Goal: Information Seeking & Learning: Learn about a topic

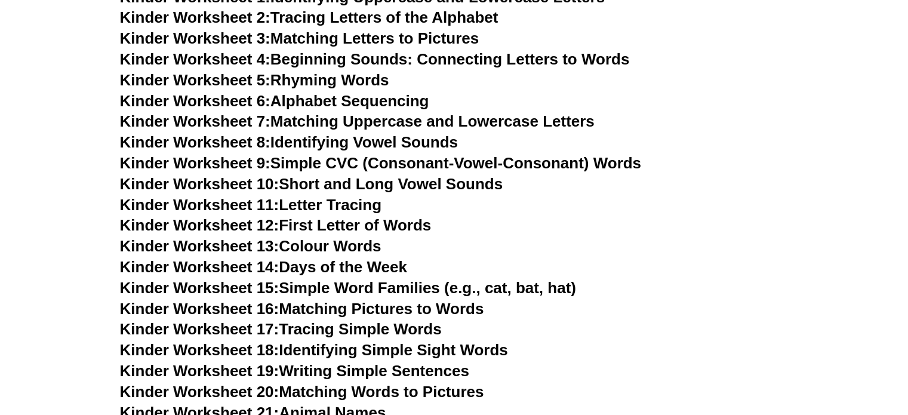
scroll to position [597, 0]
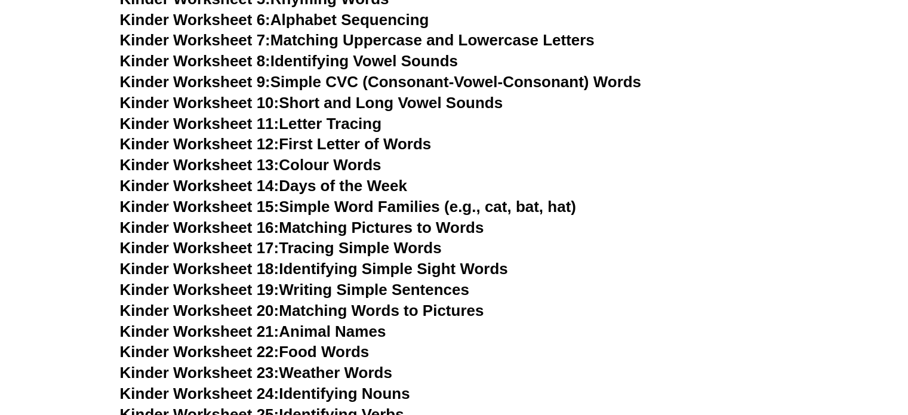
click at [337, 245] on link "Kinder Worksheet 17: Tracing Simple Words" at bounding box center [281, 248] width 322 height 18
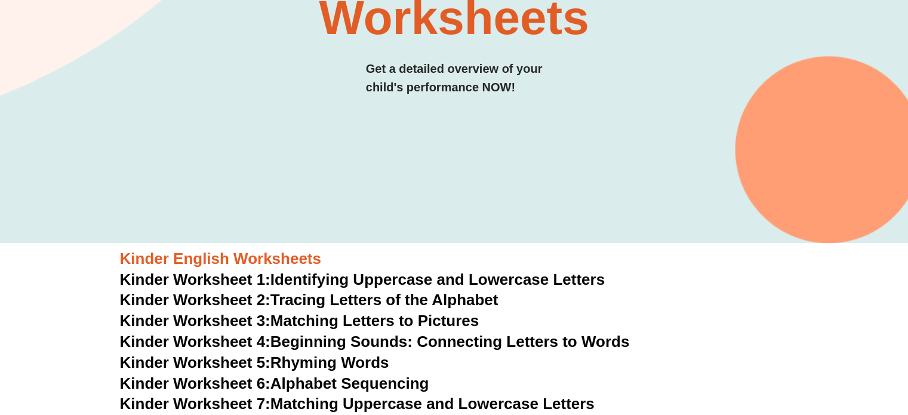
scroll to position [299, 0]
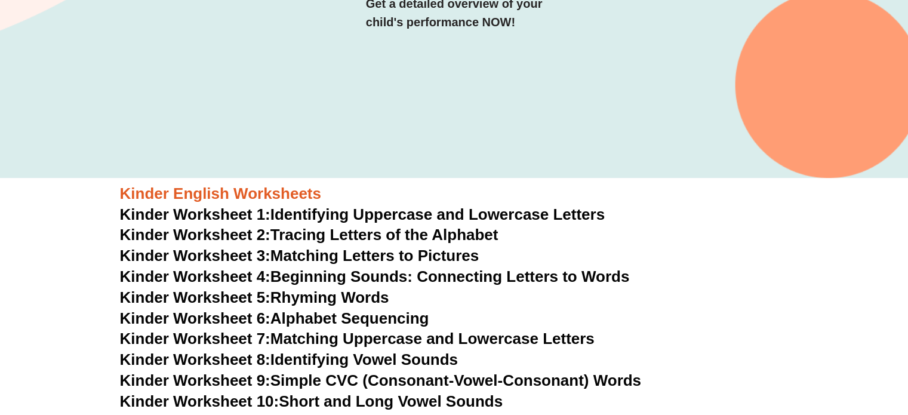
click at [326, 214] on link "Kinder Worksheet 1: Identifying Uppercase and Lowercase Letters" at bounding box center [363, 214] width 486 height 18
click at [360, 253] on link "Kinder Worksheet 3: Matching Letters to Pictures" at bounding box center [300, 256] width 360 height 18
click at [532, 278] on link "Kinder Worksheet 4: Beginning Sounds: Connecting Letters to Words" at bounding box center [375, 277] width 510 height 18
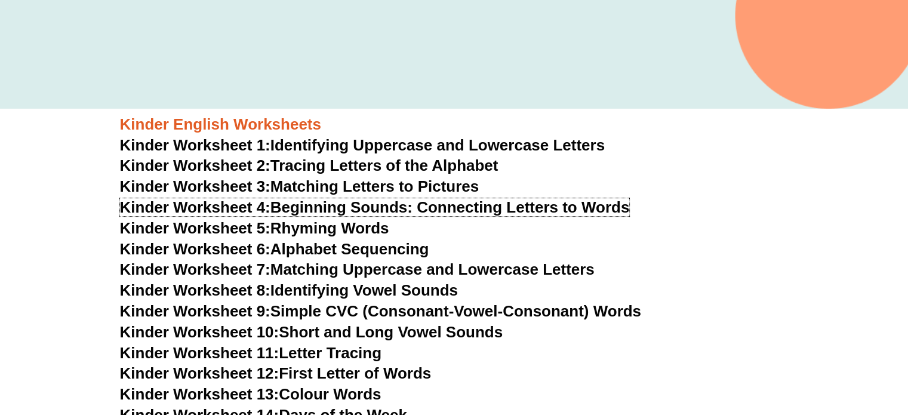
scroll to position [478, 0]
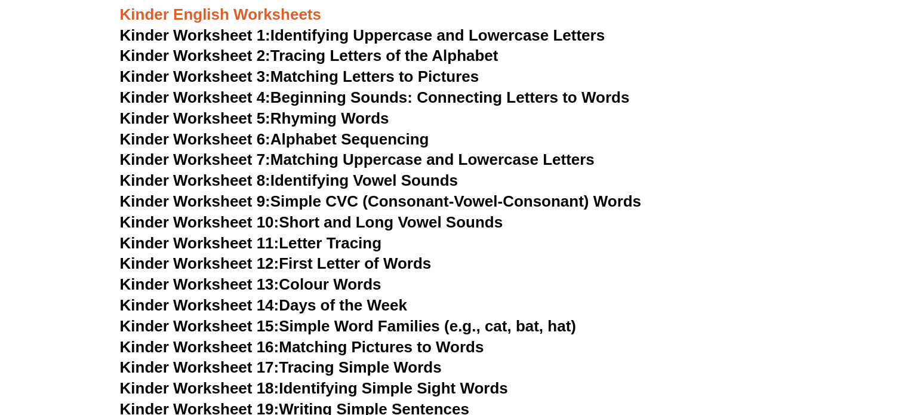
click at [360, 243] on link "Kinder Worksheet 11: Letter Tracing" at bounding box center [251, 243] width 262 height 18
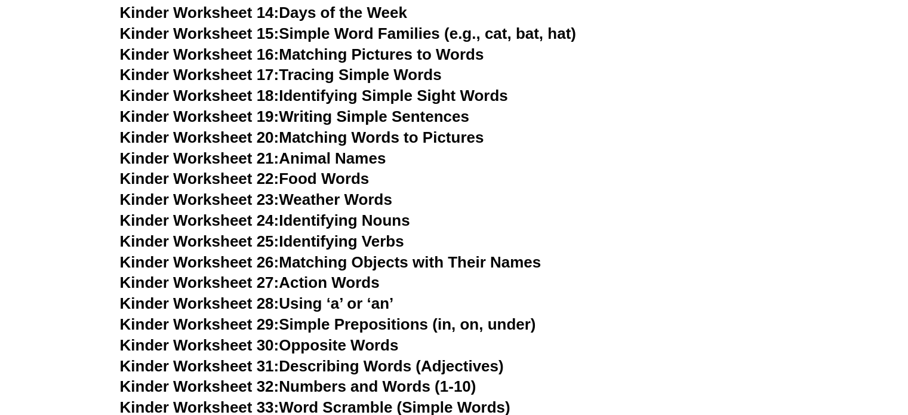
scroll to position [776, 0]
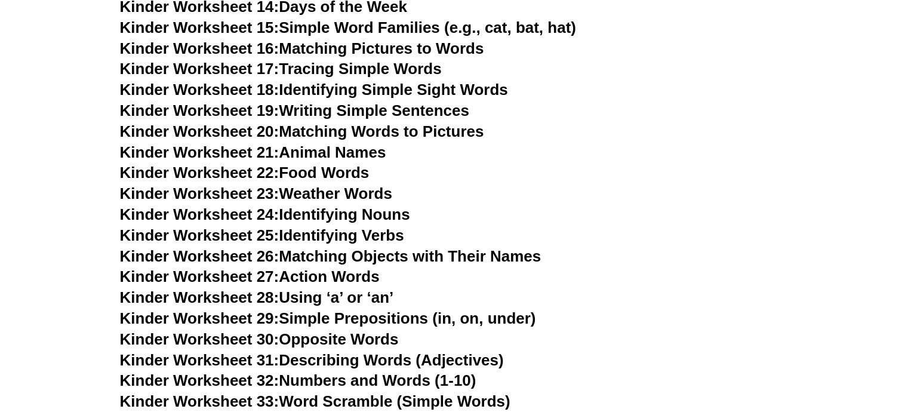
click at [421, 362] on link "Kinder Worksheet 31: Describing Words (Adjectives)" at bounding box center [312, 360] width 384 height 18
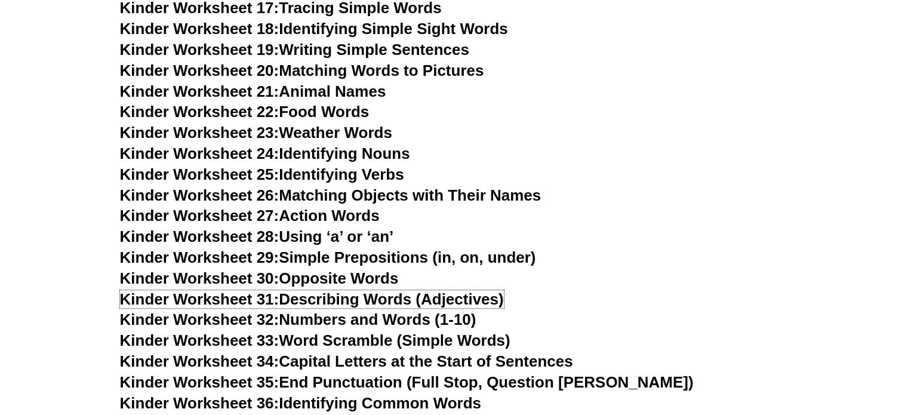
scroll to position [896, 0]
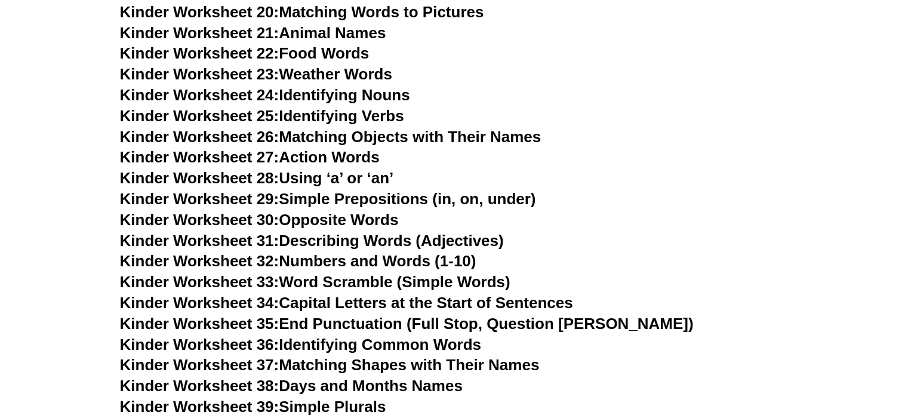
click at [389, 343] on link "Kinder Worksheet 36: Identifying Common Words" at bounding box center [300, 345] width 361 height 18
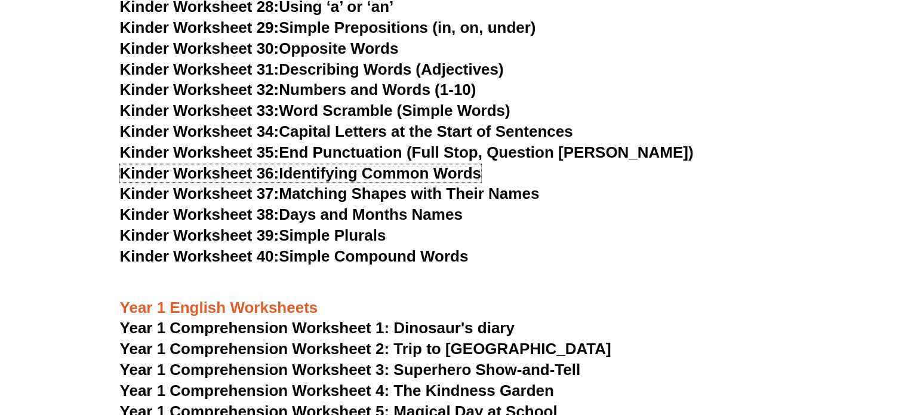
scroll to position [1195, 0]
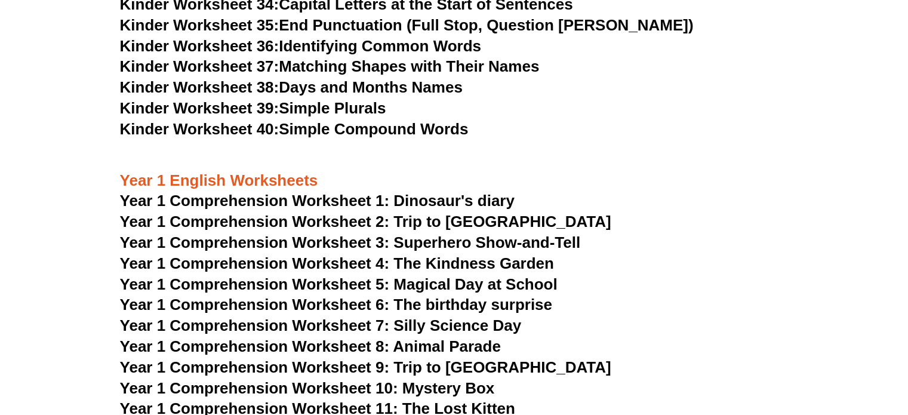
click at [440, 199] on span "Year 1 Comprehension Worksheet 1: Dinosaur's diary" at bounding box center [317, 201] width 395 height 18
click at [443, 226] on span "Year 1 Comprehension Worksheet 2: Trip to [GEOGRAPHIC_DATA]" at bounding box center [366, 222] width 492 height 18
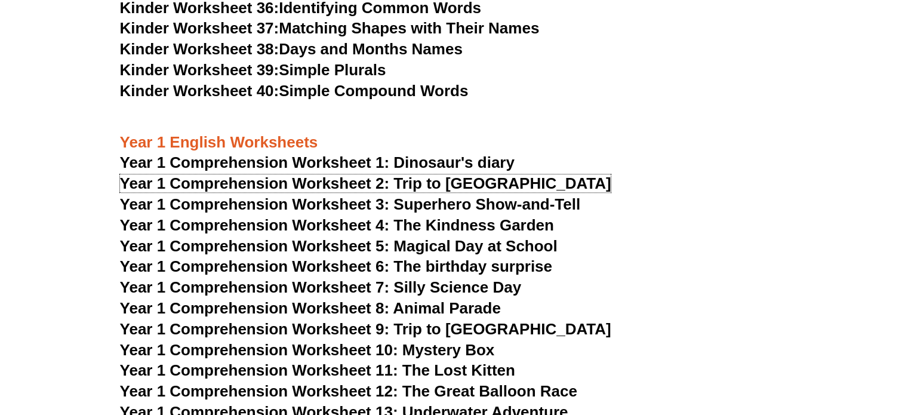
scroll to position [1254, 0]
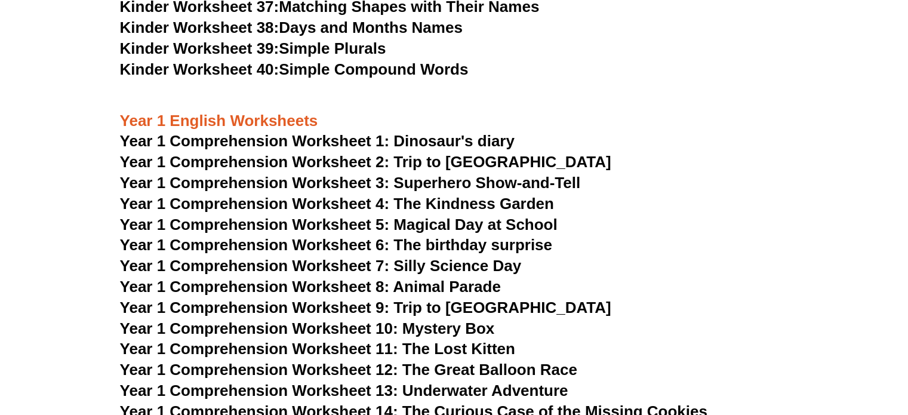
click at [449, 179] on span "Year 1 Comprehension Worksheet 3: Superhero Show-and-Tell" at bounding box center [350, 183] width 461 height 18
click at [450, 226] on span "Year 1 Comprehension Worksheet 5: Magical Day at School" at bounding box center [339, 225] width 438 height 18
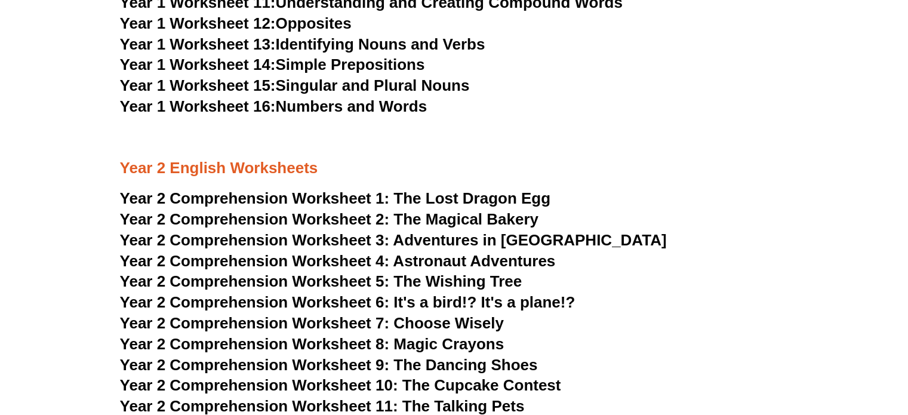
scroll to position [2329, 0]
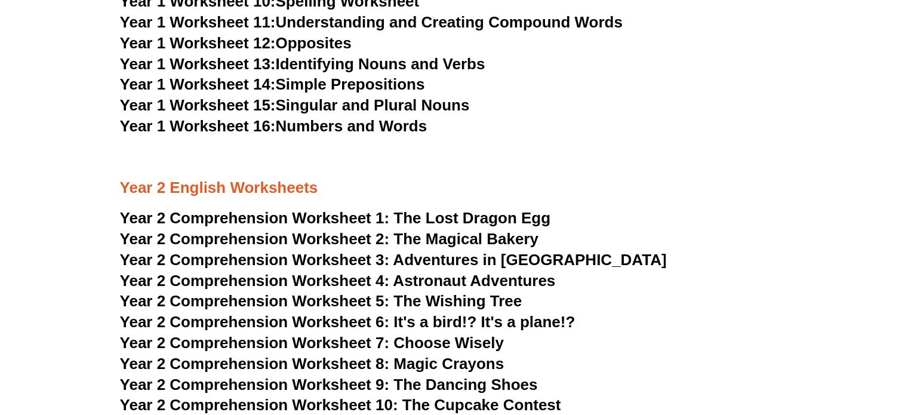
click at [493, 220] on span "The Lost Dragon Egg" at bounding box center [472, 218] width 157 height 18
click at [413, 325] on span "Year 2 Comprehension Worksheet 6: It's a bird!? It's a plane!?" at bounding box center [348, 322] width 456 height 18
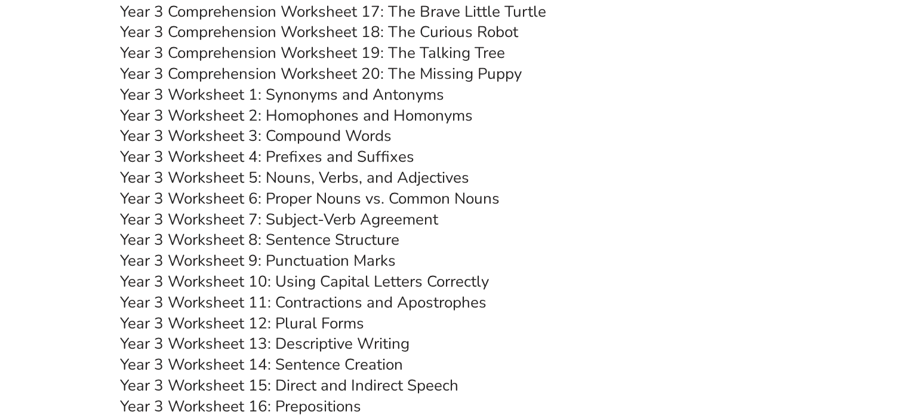
scroll to position [3763, 0]
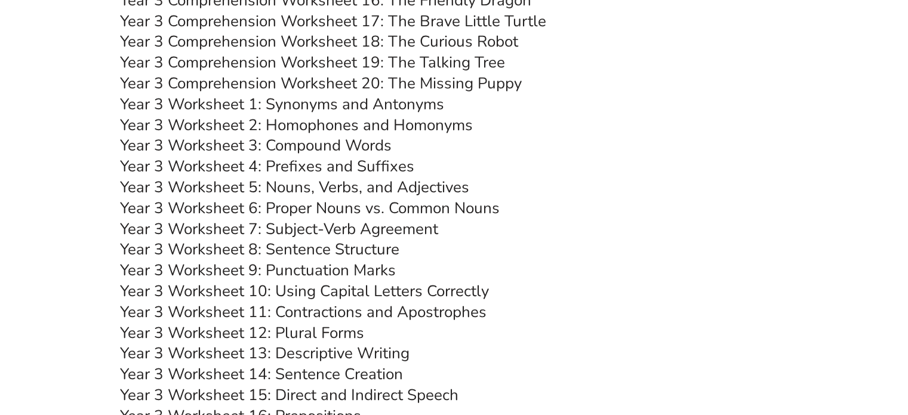
click at [336, 168] on link "Year 3 Worksheet 4: Prefixes and Suffixes" at bounding box center [267, 166] width 294 height 21
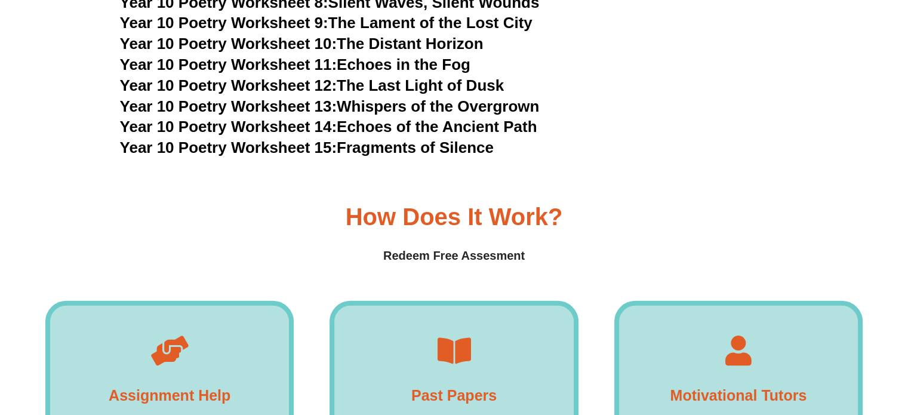
scroll to position [8004, 0]
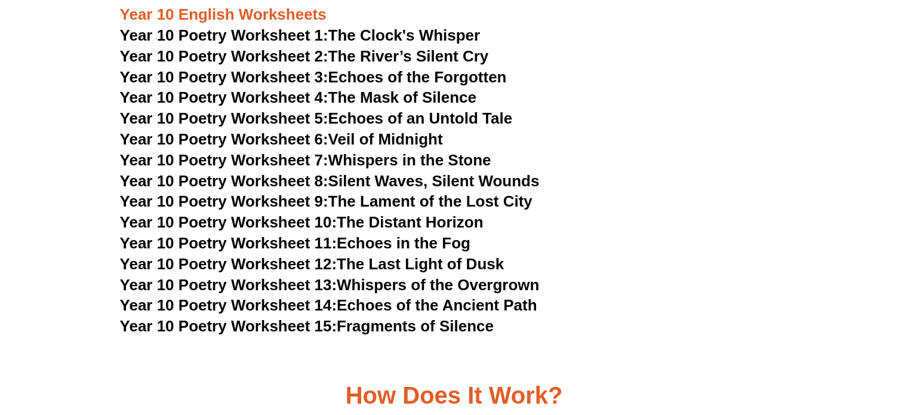
click at [392, 317] on link "Year 10 Poetry Worksheet 15: Fragments of Silence" at bounding box center [307, 326] width 374 height 18
click at [440, 296] on link "Year 10 Poetry Worksheet 14: Echoes of the Ancient Path" at bounding box center [329, 305] width 418 height 18
drag, startPoint x: 784, startPoint y: 0, endPoint x: 754, endPoint y: 112, distance: 116.0
click at [754, 151] on h3 "Year 10 Poetry Worksheet 7: Whispers in the Stone" at bounding box center [454, 161] width 669 height 20
